Goal: Task Accomplishment & Management: Complete application form

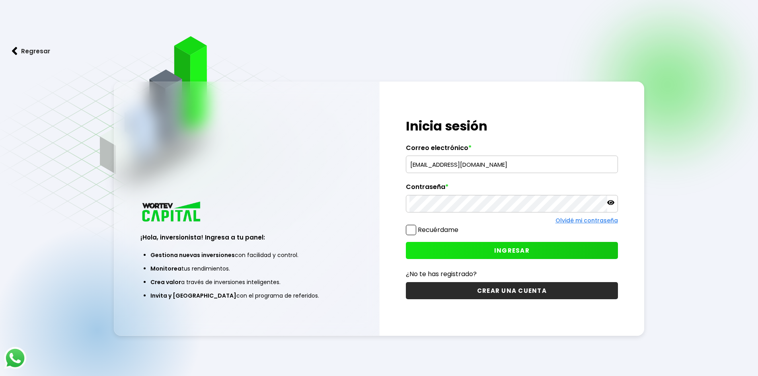
click at [454, 168] on input "[EMAIL_ADDRESS][DOMAIN_NAME]" at bounding box center [511, 164] width 205 height 17
drag, startPoint x: 511, startPoint y: 163, endPoint x: 362, endPoint y: 150, distance: 148.9
click at [362, 150] on div "¡Hola, inversionista! Ingresa a tu panel: Gestiona nuevas inversiones con facil…" at bounding box center [379, 209] width 531 height 254
type input "[EMAIL_ADDRESS][DOMAIN_NAME]"
click at [611, 203] on icon at bounding box center [610, 202] width 7 height 5
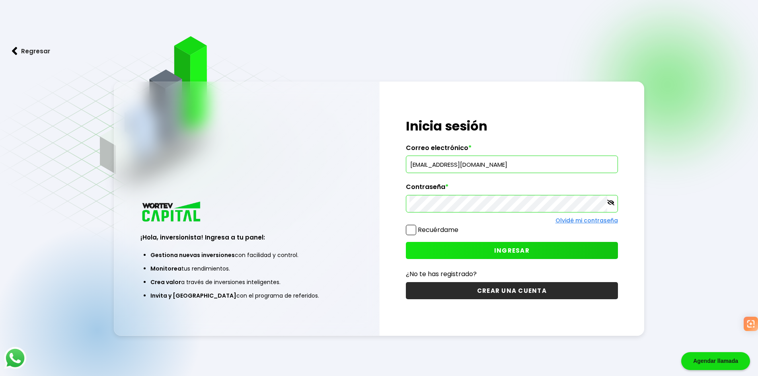
click at [442, 230] on label "Recuérdame" at bounding box center [438, 229] width 41 height 9
click at [460, 226] on input "Recuérdame" at bounding box center [460, 226] width 0 height 0
click at [480, 249] on button "INGRESAR" at bounding box center [512, 250] width 212 height 17
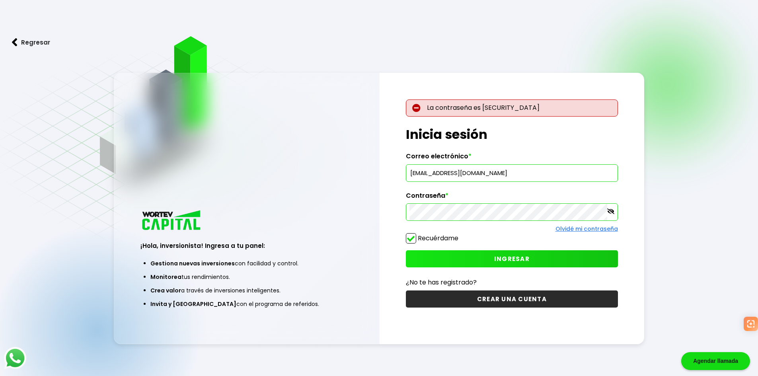
drag, startPoint x: 519, startPoint y: 175, endPoint x: 523, endPoint y: 175, distance: 4.4
click at [519, 175] on input "[EMAIL_ADDRESS][DOMAIN_NAME]" at bounding box center [511, 173] width 205 height 17
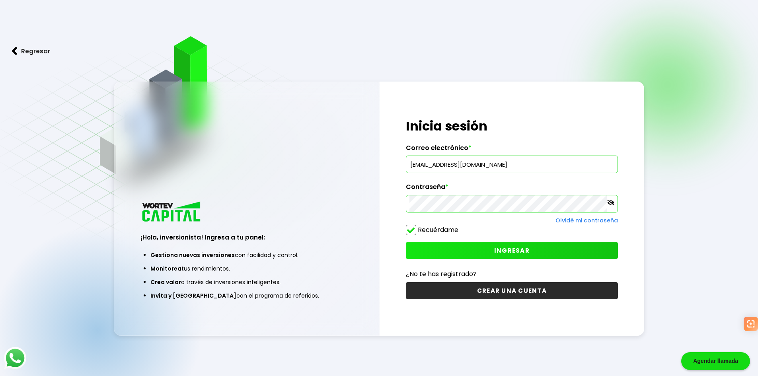
click at [582, 248] on button "INGRESAR" at bounding box center [512, 250] width 212 height 17
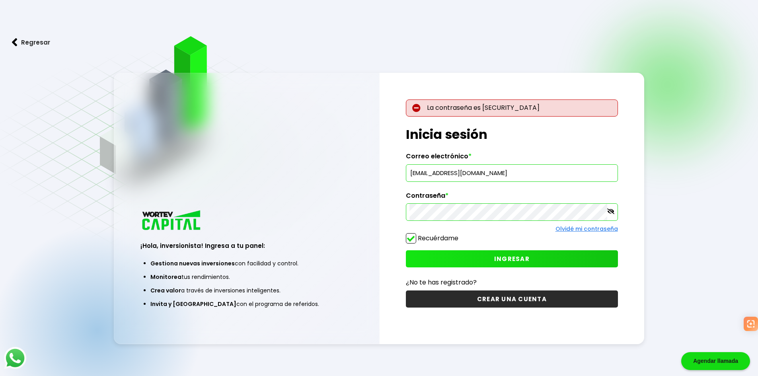
click at [493, 259] on button "INGRESAR" at bounding box center [512, 258] width 212 height 17
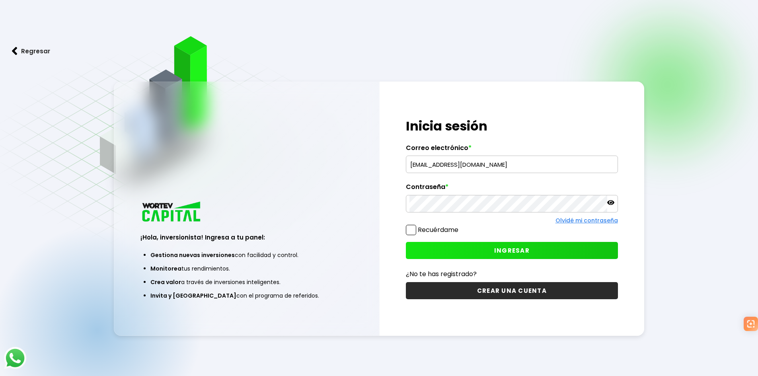
click at [472, 166] on input "[EMAIL_ADDRESS][DOMAIN_NAME]" at bounding box center [511, 164] width 205 height 17
drag, startPoint x: 511, startPoint y: 163, endPoint x: 354, endPoint y: 162, distance: 157.1
click at [354, 162] on div "¡Hola, inversionista! Ingresa a tu panel: Gestiona nuevas inversiones con facil…" at bounding box center [379, 209] width 531 height 254
paste input "renanleonmayo"
type input "[EMAIL_ADDRESS][DOMAIN_NAME]"
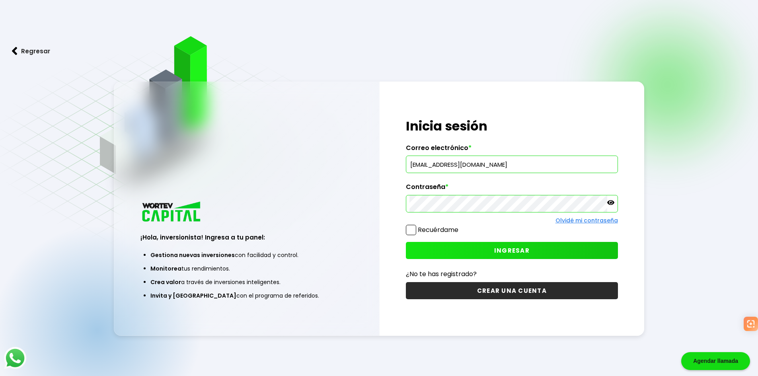
click at [615, 203] on div at bounding box center [512, 203] width 212 height 17
click at [610, 203] on icon at bounding box center [610, 202] width 7 height 5
click at [395, 208] on div "¡Hola, inversionista! Ingresa tus credenciales para iniciar sesión Inicia sesió…" at bounding box center [511, 209] width 265 height 254
click at [429, 253] on button "INGRESAR" at bounding box center [512, 250] width 212 height 17
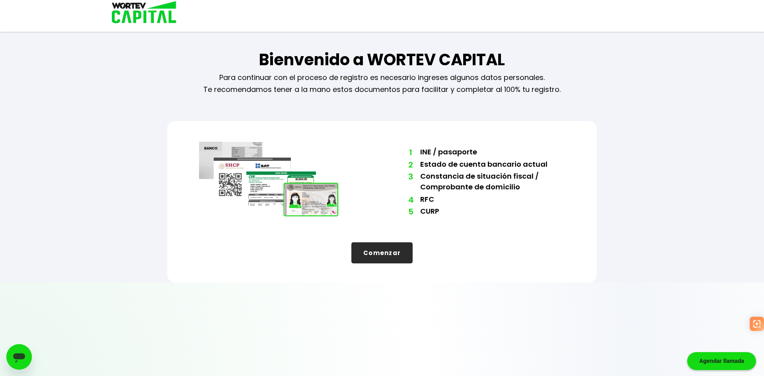
click at [390, 258] on button "Comenzar" at bounding box center [381, 252] width 61 height 21
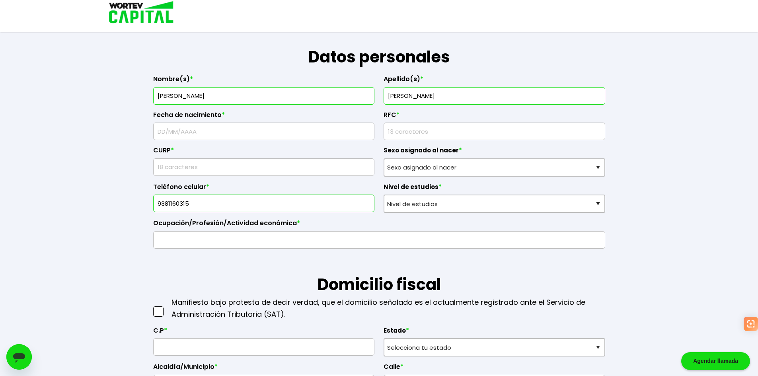
scroll to position [119, 0]
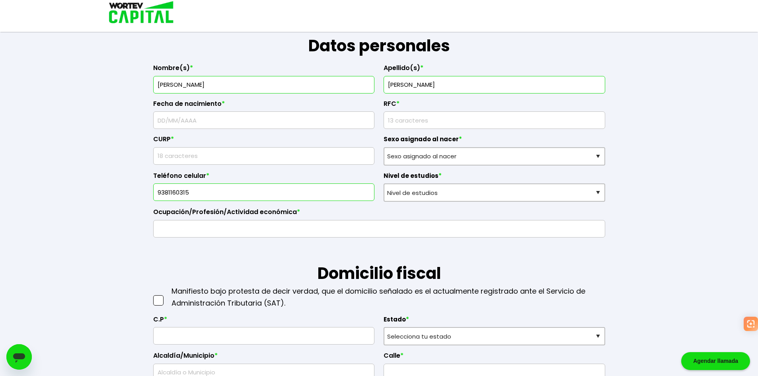
click at [210, 123] on input "text" at bounding box center [264, 120] width 214 height 17
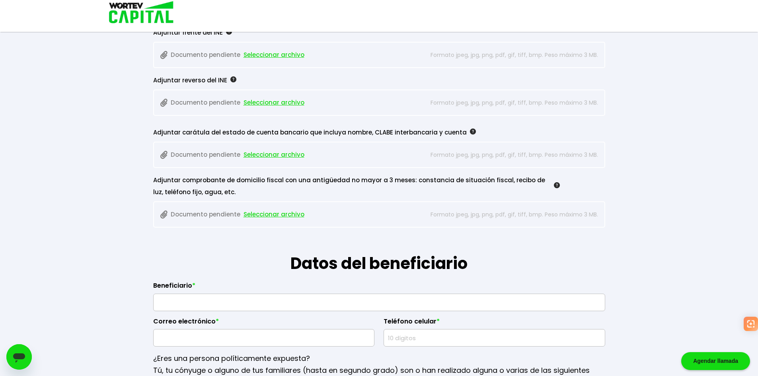
scroll to position [835, 0]
